Goal: Task Accomplishment & Management: Complete application form

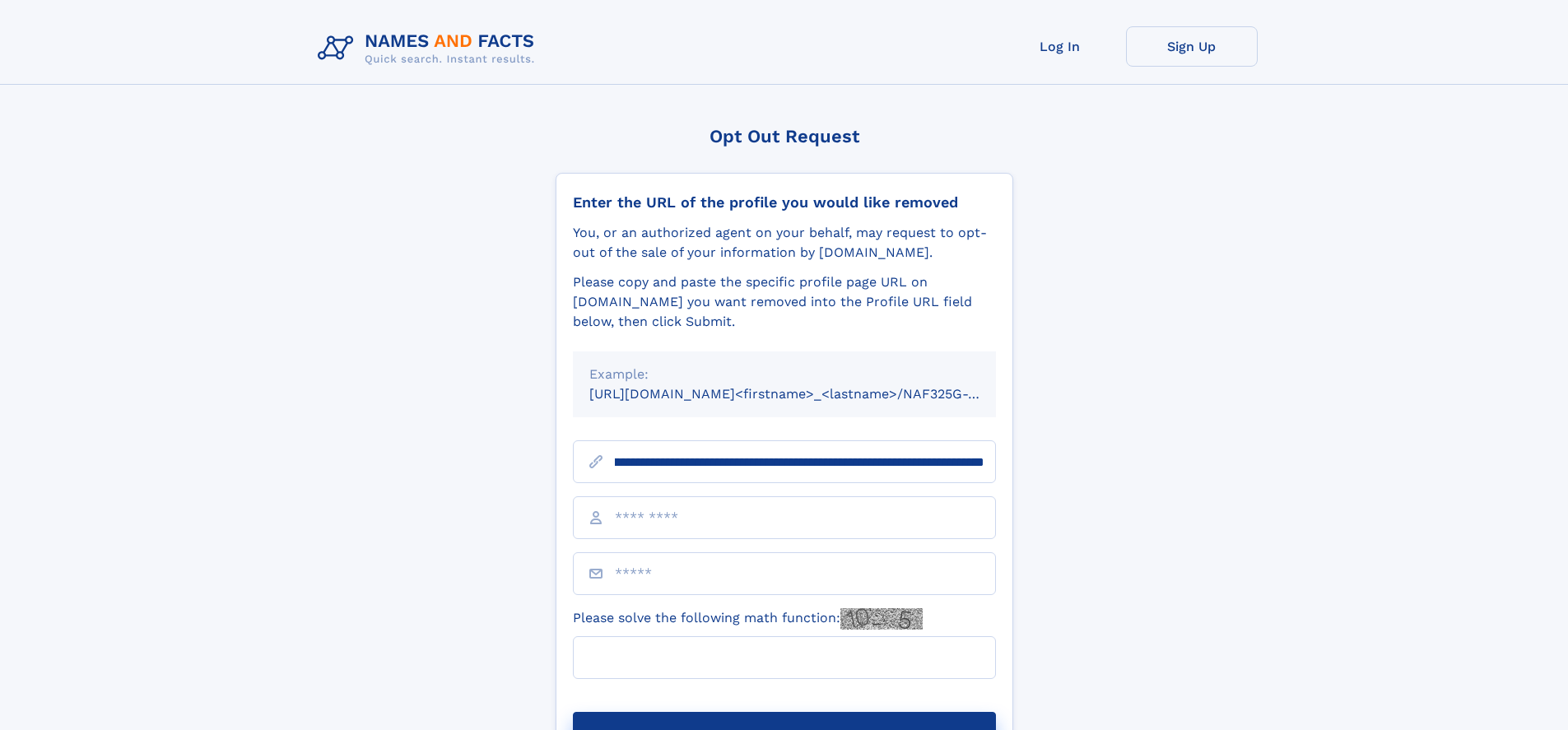
scroll to position [0, 175]
type input "**********"
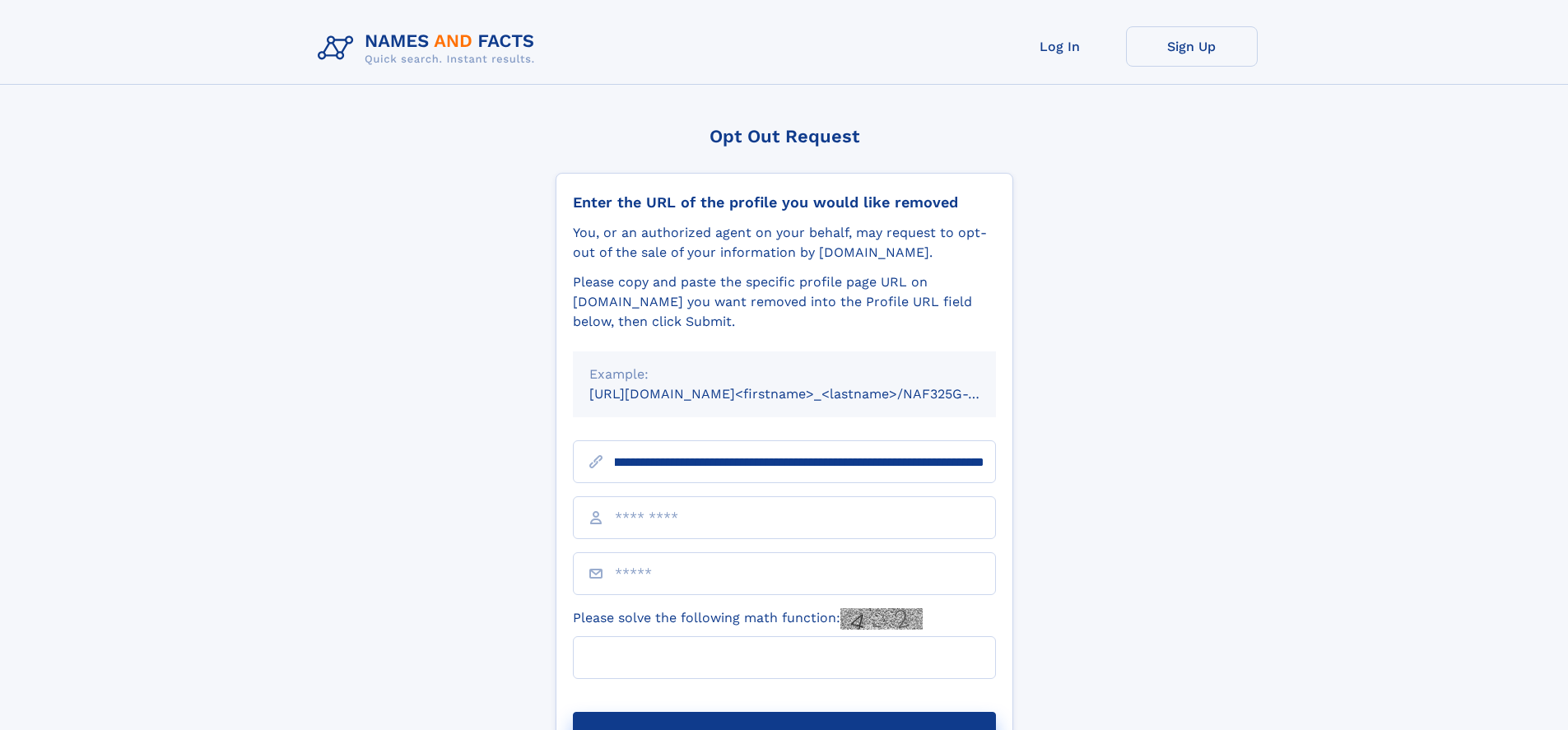
scroll to position [0, 175]
type input "**********"
